Goal: Task Accomplishment & Management: Manage account settings

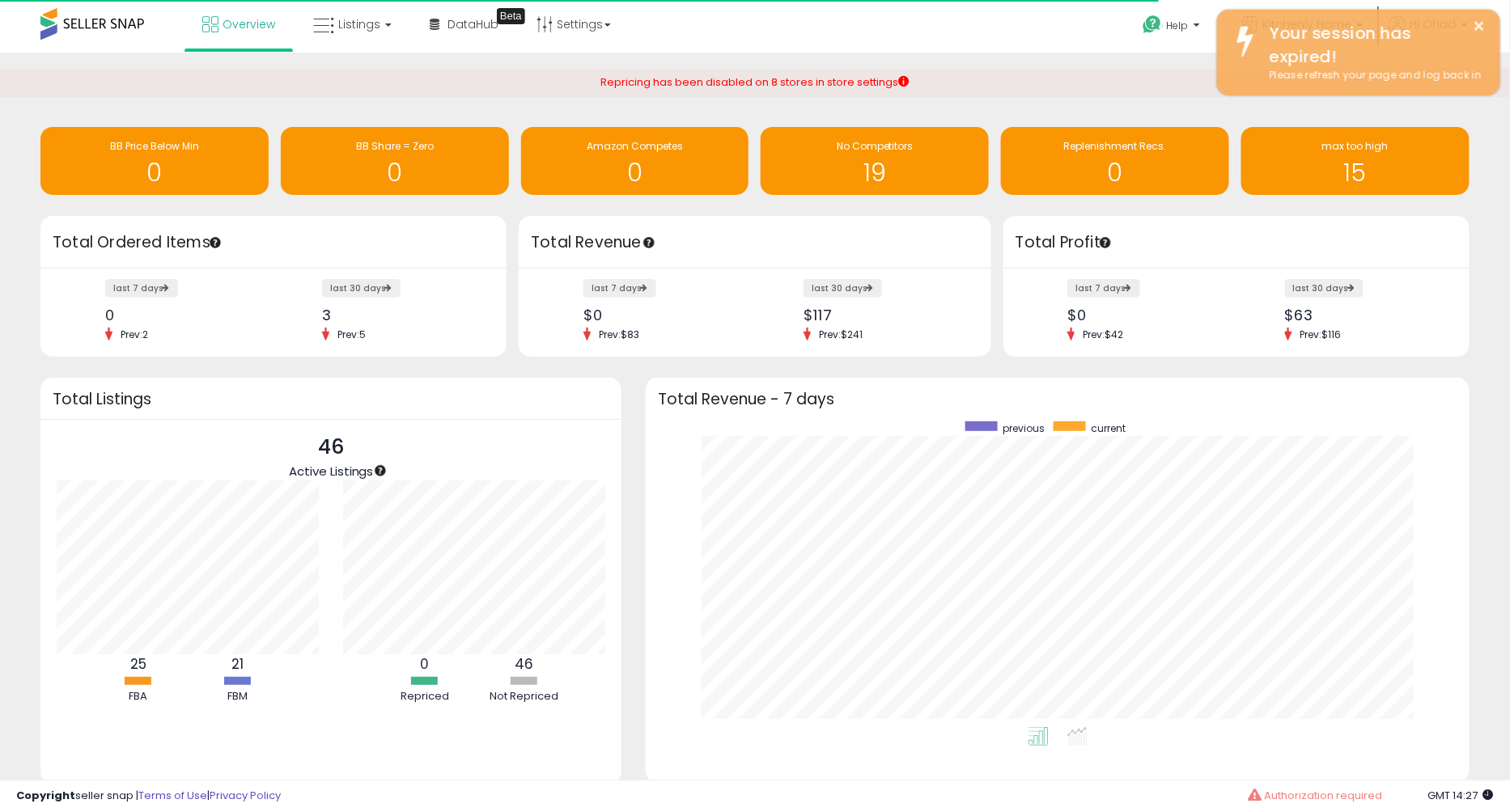
scroll to position [306, 791]
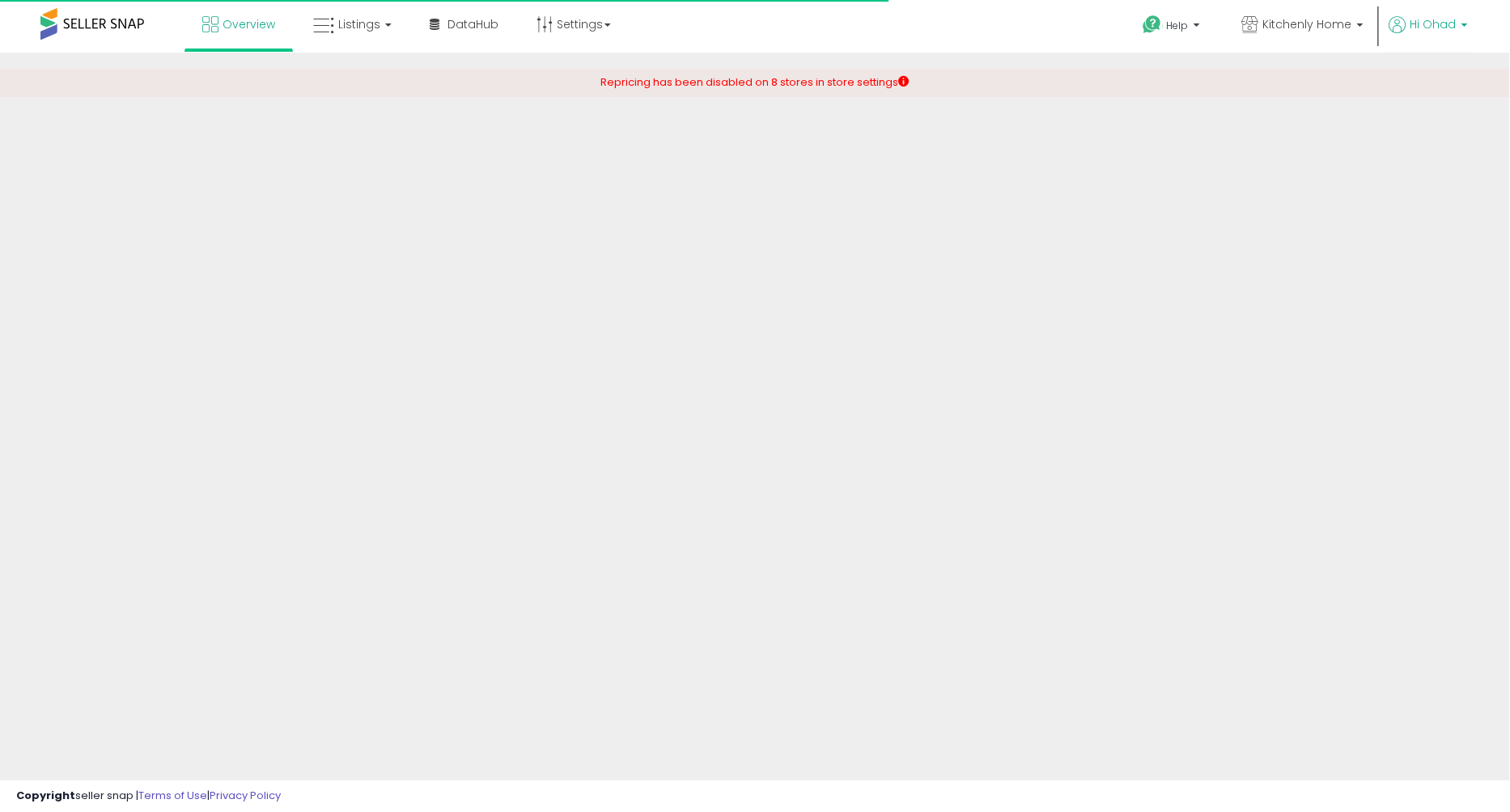
click at [1426, 16] on span "Hi Ohad" at bounding box center [1432, 23] width 46 height 16
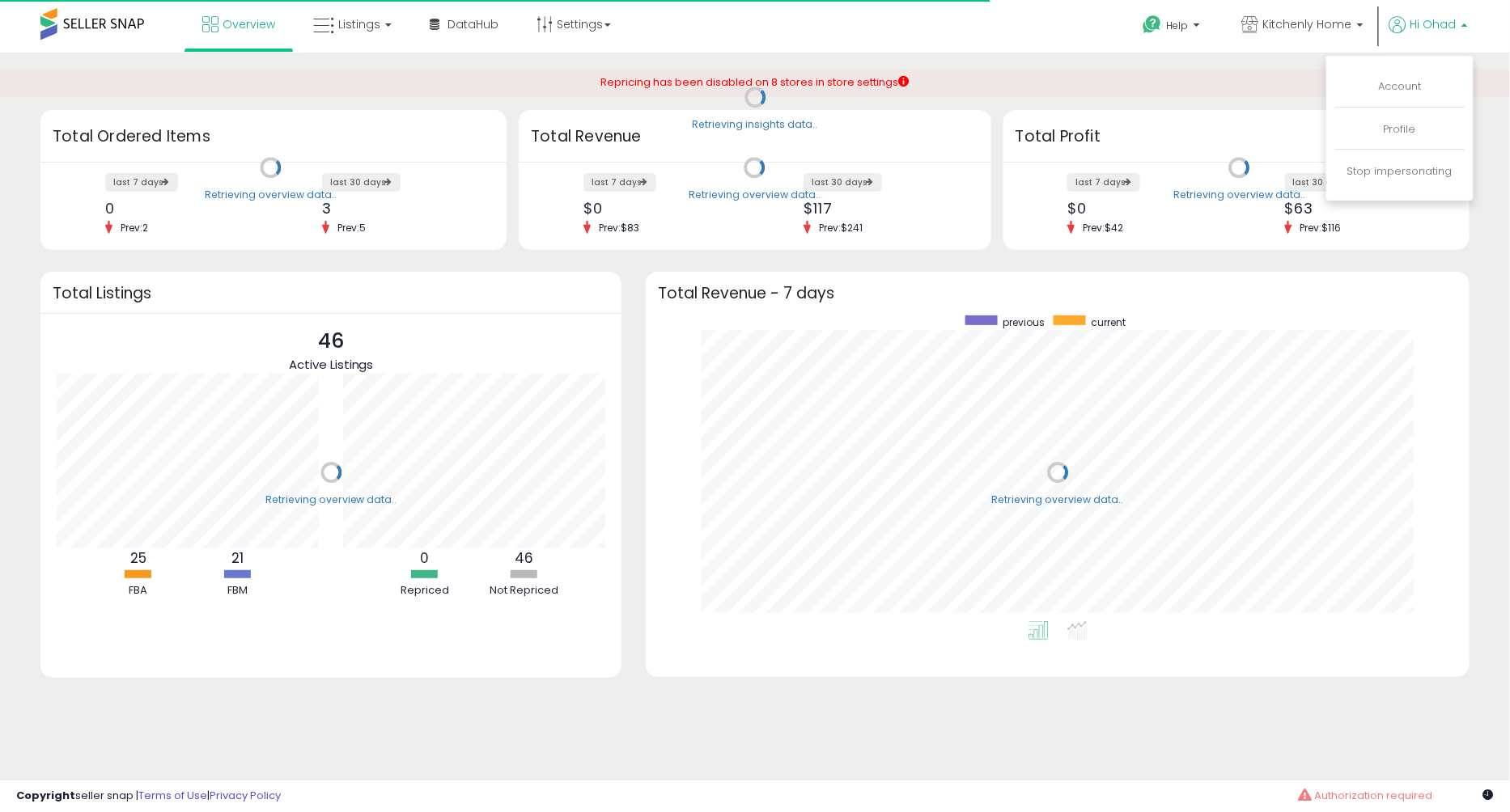
scroll to position [306, 791]
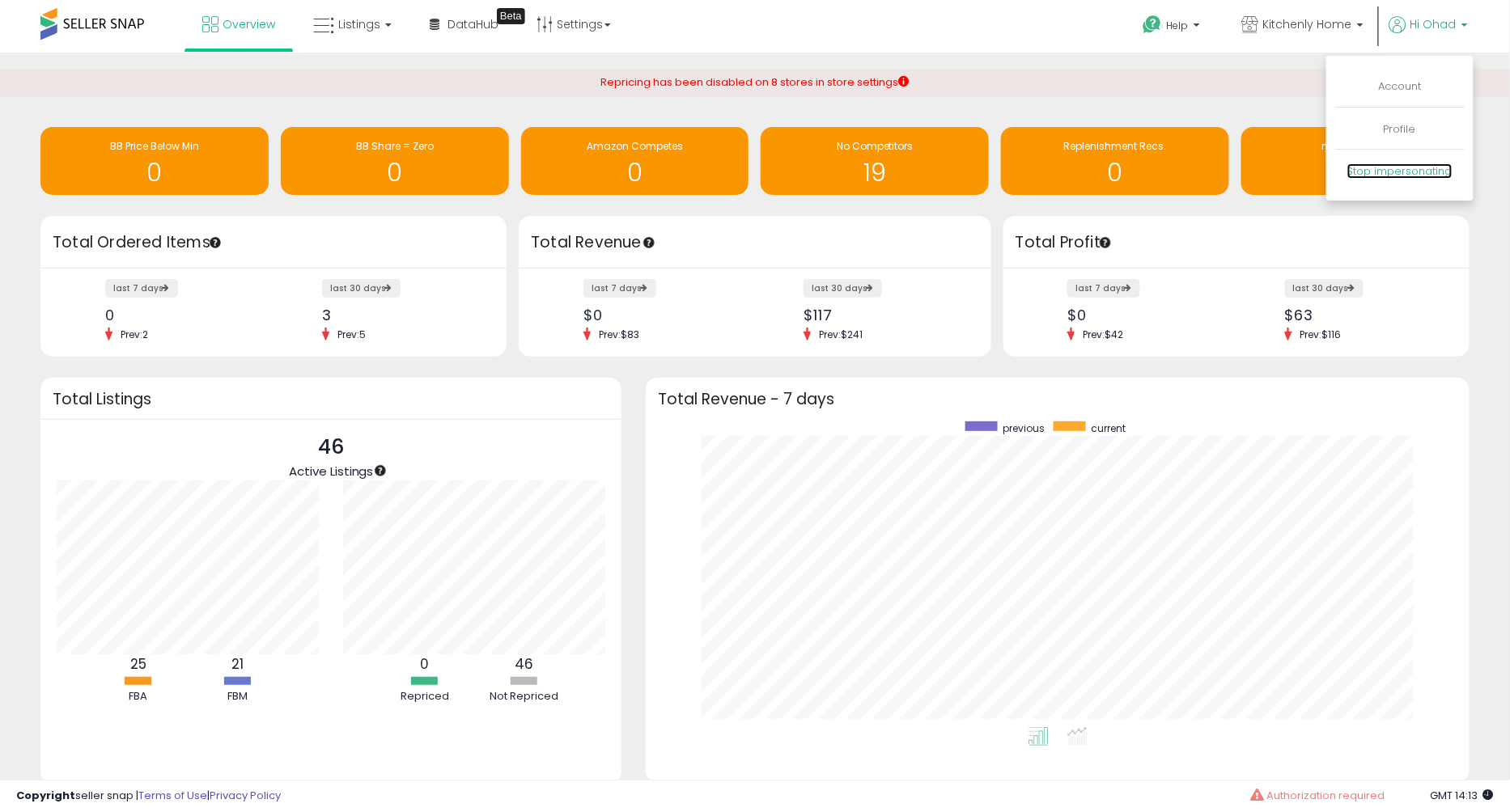
click at [1409, 168] on link "Stop impersonating" at bounding box center [1400, 171] width 105 height 15
